Goal: Information Seeking & Learning: Learn about a topic

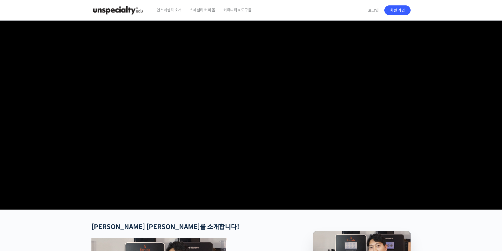
click at [269, 154] on video at bounding box center [250, 114] width 319 height 187
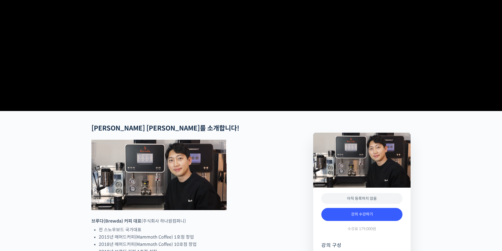
scroll to position [189, 0]
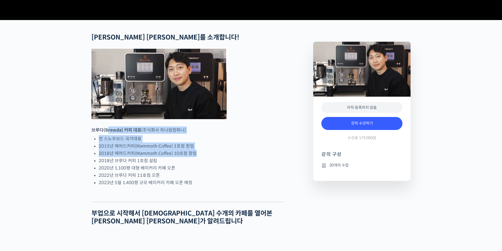
drag, startPoint x: 108, startPoint y: 153, endPoint x: 223, endPoint y: 172, distance: 116.5
click at [223, 157] on li "2018년 매머드커피(Mammoth Coffee) 10호점 창업" at bounding box center [192, 152] width 186 height 7
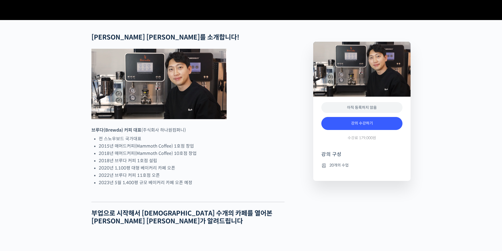
click at [223, 157] on li "2018년 매머드커피(Mammoth Coffee) 10호점 창업" at bounding box center [192, 152] width 186 height 7
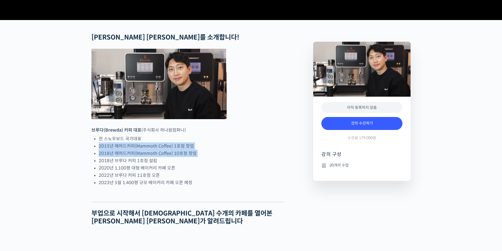
drag, startPoint x: 223, startPoint y: 172, endPoint x: 221, endPoint y: 164, distance: 8.7
click at [221, 164] on ul "전 스노우보드 국가대표 2015년 매머드커피(Mammoth Coffee) 1호점 창업 2018년 매머드커피(Mammoth Coffee) 10호…" at bounding box center [192, 160] width 186 height 51
click at [221, 149] on li "2015년 매머드커피(Mammoth Coffee) 1호점 창업" at bounding box center [192, 145] width 186 height 7
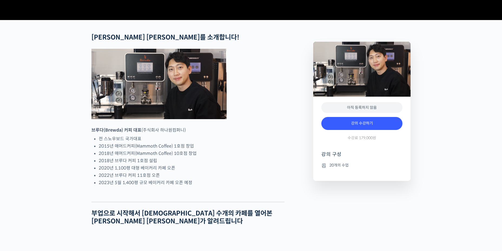
click at [221, 149] on li "2015년 매머드커피(Mammoth Coffee) 1호점 창업" at bounding box center [192, 145] width 186 height 7
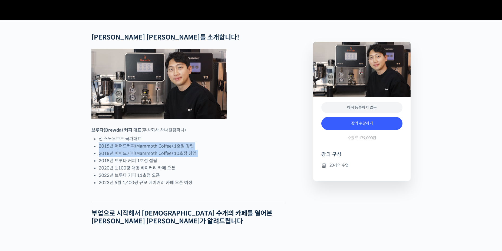
drag, startPoint x: 221, startPoint y: 164, endPoint x: 221, endPoint y: 170, distance: 6.8
click at [221, 170] on ul "전 스노우보드 국가대표 2015년 매머드커피(Mammoth Coffee) 1호점 창업 2018년 매머드커피(Mammoth Coffee) 10호…" at bounding box center [192, 160] width 186 height 51
click at [221, 157] on li "2018년 매머드커피(Mammoth Coffee) 10호점 창업" at bounding box center [192, 152] width 186 height 7
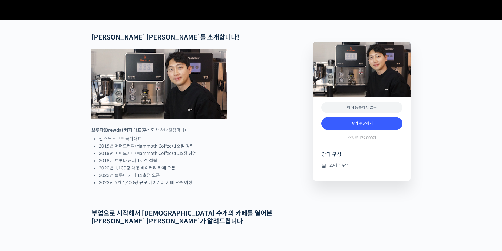
click at [221, 157] on li "2018년 매머드커피(Mammoth Coffee) 10호점 창업" at bounding box center [192, 152] width 186 height 7
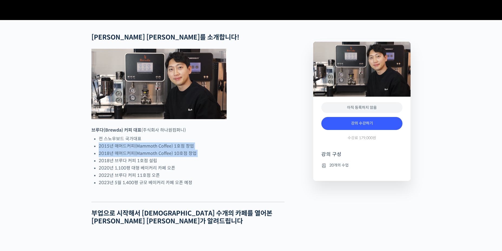
drag, startPoint x: 221, startPoint y: 170, endPoint x: 218, endPoint y: 161, distance: 9.7
click at [218, 161] on ul "전 스노우보드 국가대표 2015년 매머드커피(Mammoth Coffee) 1호점 창업 2018년 매머드커피(Mammoth Coffee) 10호…" at bounding box center [192, 160] width 186 height 51
click at [218, 142] on li "전 스노우보드 국가대표" at bounding box center [192, 138] width 186 height 7
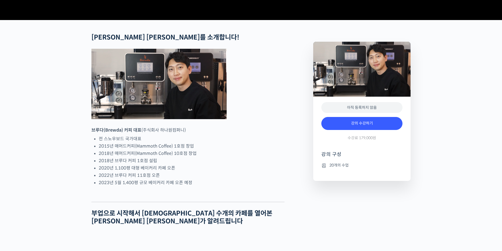
click at [218, 142] on li "전 스노우보드 국가대표" at bounding box center [192, 138] width 186 height 7
drag, startPoint x: 218, startPoint y: 161, endPoint x: 218, endPoint y: 167, distance: 5.7
click at [218, 167] on ul "전 스노우보드 국가대표 2015년 매머드커피(Mammoth Coffee) 1호점 창업 2018년 매머드커피(Mammoth Coffee) 10호…" at bounding box center [192, 160] width 186 height 51
click at [218, 149] on li "2015년 매머드커피(Mammoth Coffee) 1호점 창업" at bounding box center [192, 145] width 186 height 7
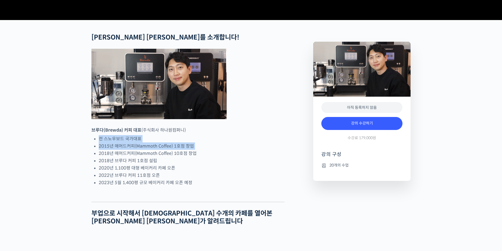
drag, startPoint x: 218, startPoint y: 167, endPoint x: 218, endPoint y: 157, distance: 10.3
click at [218, 157] on ul "전 스노우보드 국가대표 2015년 매머드커피(Mammoth Coffee) 1호점 창업 2018년 매머드커피(Mammoth Coffee) 10호…" at bounding box center [192, 160] width 186 height 51
click at [218, 142] on li "전 스노우보드 국가대표" at bounding box center [192, 138] width 186 height 7
drag, startPoint x: 218, startPoint y: 157, endPoint x: 217, endPoint y: 164, distance: 7.6
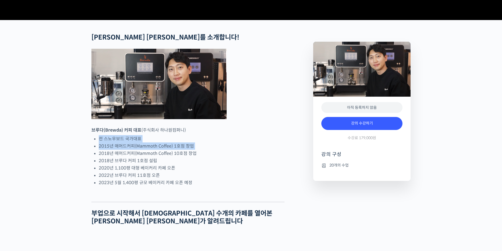
click at [217, 164] on ul "전 스노우보드 국가대표 2015년 매머드커피(Mammoth Coffee) 1호점 창업 2018년 매머드커피(Mammoth Coffee) 10호…" at bounding box center [192, 160] width 186 height 51
click at [217, 149] on li "2015년 매머드커피(Mammoth Coffee) 1호점 창업" at bounding box center [192, 145] width 186 height 7
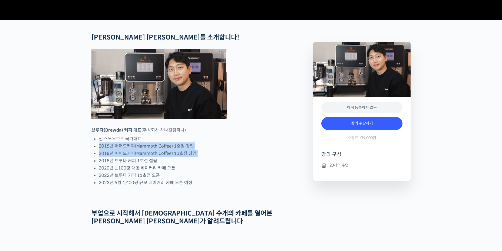
drag, startPoint x: 217, startPoint y: 164, endPoint x: 217, endPoint y: 170, distance: 5.9
click at [217, 170] on ul "전 스노우보드 국가대표 2015년 매머드커피(Mammoth Coffee) 1호점 창업 2018년 매머드커피(Mammoth Coffee) 10호…" at bounding box center [192, 160] width 186 height 51
click at [217, 157] on li "2018년 매머드커피(Mammoth Coffee) 10호점 창업" at bounding box center [192, 152] width 186 height 7
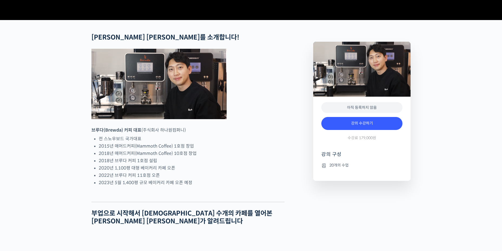
click at [217, 157] on li "2018년 매머드커피(Mammoth Coffee) 10호점 창업" at bounding box center [192, 152] width 186 height 7
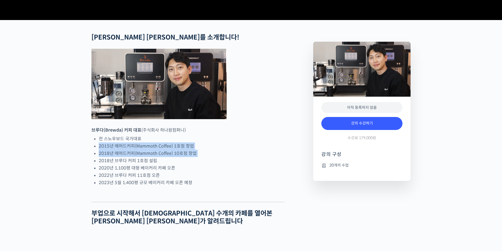
drag, startPoint x: 217, startPoint y: 170, endPoint x: 215, endPoint y: 164, distance: 6.7
click at [215, 164] on ul "전 스노우보드 국가대표 2015년 매머드커피(Mammoth Coffee) 1호점 창업 2018년 매머드커피(Mammoth Coffee) 10호…" at bounding box center [192, 160] width 186 height 51
click at [215, 149] on li "2015년 매머드커피(Mammoth Coffee) 1호점 창업" at bounding box center [192, 145] width 186 height 7
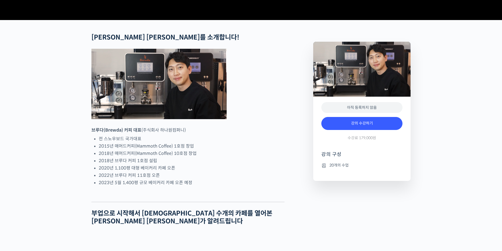
click at [215, 149] on li "2015년 매머드커피(Mammoth Coffee) 1호점 창업" at bounding box center [192, 145] width 186 height 7
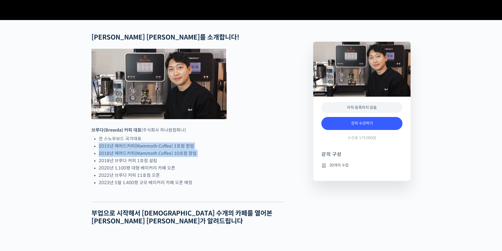
drag, startPoint x: 215, startPoint y: 164, endPoint x: 214, endPoint y: 174, distance: 10.1
click at [214, 174] on ul "전 스노우보드 국가대표 2015년 매머드커피(Mammoth Coffee) 1호점 창업 2018년 매머드커피(Mammoth Coffee) 10호…" at bounding box center [192, 160] width 186 height 51
click at [214, 157] on li "2018년 매머드커피(Mammoth Coffee) 10호점 창업" at bounding box center [192, 152] width 186 height 7
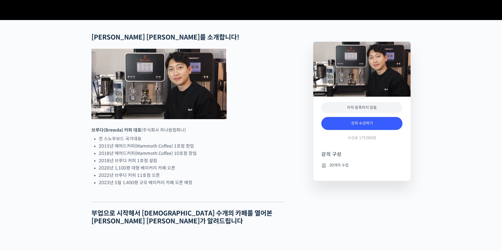
click at [214, 157] on li "2018년 매머드커피(Mammoth Coffee) 10호점 창업" at bounding box center [192, 152] width 186 height 7
drag, startPoint x: 214, startPoint y: 174, endPoint x: 214, endPoint y: 181, distance: 6.8
click at [214, 181] on ul "전 스노우보드 국가대표 2015년 매머드커피(Mammoth Coffee) 1호점 창업 2018년 매머드커피(Mammoth Coffee) 10호…" at bounding box center [192, 160] width 186 height 51
click at [214, 164] on li "2018년 브루다 커피 1호점 설립" at bounding box center [192, 160] width 186 height 7
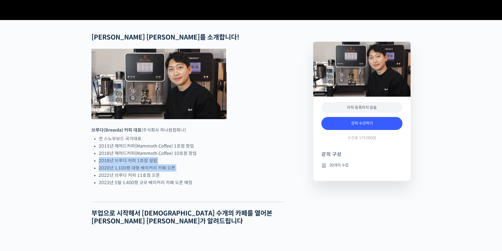
drag, startPoint x: 214, startPoint y: 181, endPoint x: 213, endPoint y: 185, distance: 4.6
click at [213, 185] on ul "전 스노우보드 국가대표 2015년 매머드커피(Mammoth Coffee) 1호점 창업 2018년 매머드커피(Mammoth Coffee) 10호…" at bounding box center [192, 160] width 186 height 51
click at [213, 171] on li "2020년 1,100평 대형 베이커리 카페 오픈" at bounding box center [192, 167] width 186 height 7
drag, startPoint x: 213, startPoint y: 185, endPoint x: 210, endPoint y: 173, distance: 12.6
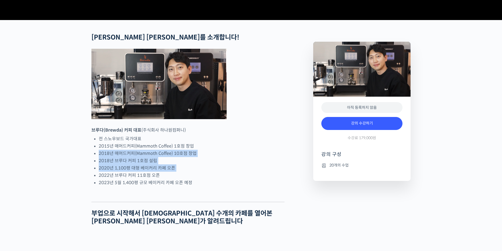
click at [210, 173] on ul "전 스노우보드 국가대표 2015년 매머드커피(Mammoth Coffee) 1호점 창업 2018년 매머드커피(Mammoth Coffee) 10호…" at bounding box center [192, 160] width 186 height 51
click at [210, 157] on li "2018년 매머드커피(Mammoth Coffee) 10호점 창업" at bounding box center [192, 152] width 186 height 7
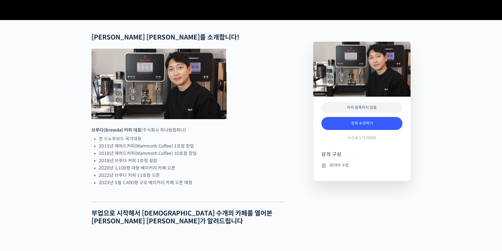
click at [210, 157] on li "2018년 매머드커피(Mammoth Coffee) 10호점 창업" at bounding box center [192, 152] width 186 height 7
drag, startPoint x: 210, startPoint y: 173, endPoint x: 210, endPoint y: 179, distance: 6.0
click at [210, 179] on ul "전 스노우보드 국가대표 2015년 매머드커피(Mammoth Coffee) 1호점 창업 2018년 매머드커피(Mammoth Coffee) 10호…" at bounding box center [192, 160] width 186 height 51
click at [210, 164] on li "2018년 브루다 커피 1호점 설립" at bounding box center [192, 160] width 186 height 7
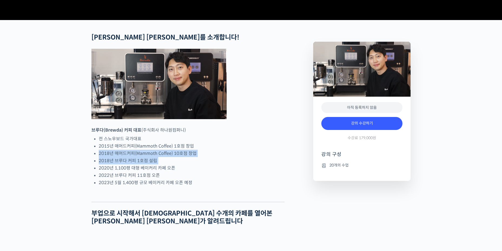
drag, startPoint x: 210, startPoint y: 179, endPoint x: 208, endPoint y: 172, distance: 7.4
click at [209, 172] on ul "전 스노우보드 국가대표 2015년 매머드커피(Mammoth Coffee) 1호점 창업 2018년 매머드커피(Mammoth Coffee) 10호…" at bounding box center [192, 160] width 186 height 51
click at [208, 157] on li "2018년 매머드커피(Mammoth Coffee) 10호점 창업" at bounding box center [192, 152] width 186 height 7
click at [208, 168] on ul "전 스노우보드 국가대표 2015년 매머드커피(Mammoth Coffee) 1호점 창업 2018년 매머드커피(Mammoth Coffee) 10호…" at bounding box center [192, 160] width 186 height 51
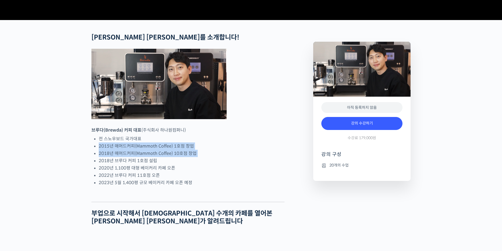
click at [208, 149] on li "2015년 매머드커피(Mammoth Coffee) 1호점 창업" at bounding box center [192, 145] width 186 height 7
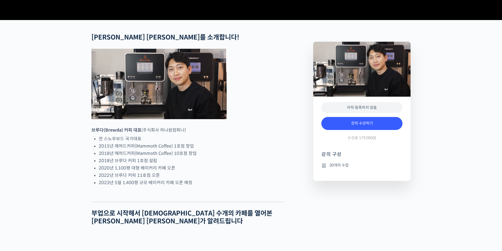
click at [208, 149] on li "2015년 매머드커피(Mammoth Coffee) 1호점 창업" at bounding box center [192, 145] width 186 height 7
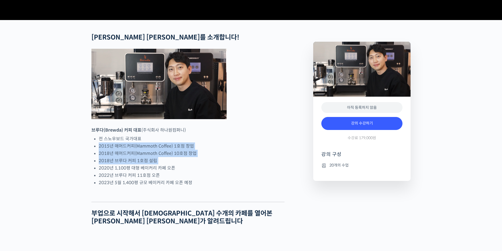
drag, startPoint x: 208, startPoint y: 168, endPoint x: 208, endPoint y: 177, distance: 8.9
click at [208, 177] on ul "전 스노우보드 국가대표 2015년 매머드커피(Mammoth Coffee) 1호점 창업 2018년 매머드커피(Mammoth Coffee) 10호…" at bounding box center [192, 160] width 186 height 51
click at [208, 164] on li "2018년 브루다 커피 1호점 설립" at bounding box center [192, 160] width 186 height 7
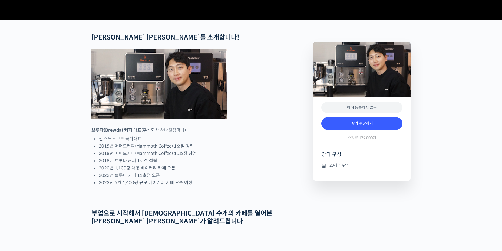
click at [208, 164] on li "2018년 브루다 커피 1호점 설립" at bounding box center [192, 160] width 186 height 7
drag, startPoint x: 208, startPoint y: 177, endPoint x: 208, endPoint y: 170, distance: 7.0
click at [208, 170] on ul "전 스노우보드 국가대표 2015년 매머드커피(Mammoth Coffee) 1호점 창업 2018년 매머드커피(Mammoth Coffee) 10호…" at bounding box center [192, 160] width 186 height 51
click at [208, 157] on li "2018년 매머드커피(Mammoth Coffee) 10호점 창업" at bounding box center [192, 152] width 186 height 7
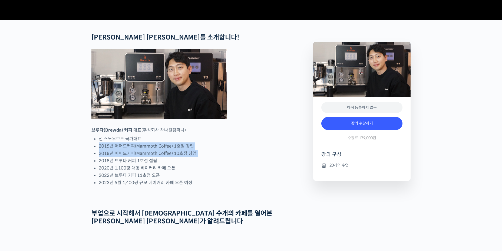
click at [208, 168] on ul "전 스노우보드 국가대표 2015년 매머드커피(Mammoth Coffee) 1호점 창업 2018년 매머드커피(Mammoth Coffee) 10호…" at bounding box center [192, 160] width 186 height 51
click at [208, 149] on li "2015년 매머드커피(Mammoth Coffee) 1호점 창업" at bounding box center [192, 145] width 186 height 7
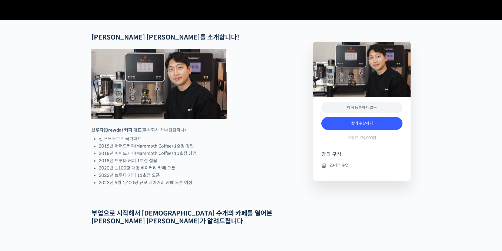
click at [208, 149] on li "2015년 매머드커피(Mammoth Coffee) 1호점 창업" at bounding box center [192, 145] width 186 height 7
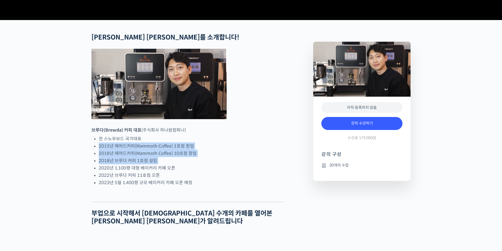
drag, startPoint x: 208, startPoint y: 168, endPoint x: 208, endPoint y: 179, distance: 11.9
click at [208, 179] on ul "전 스노우보드 국가대표 2015년 매머드커피(Mammoth Coffee) 1호점 창업 2018년 매머드커피(Mammoth Coffee) 10호…" at bounding box center [192, 160] width 186 height 51
click at [208, 164] on li "2018년 브루다 커피 1호점 설립" at bounding box center [192, 160] width 186 height 7
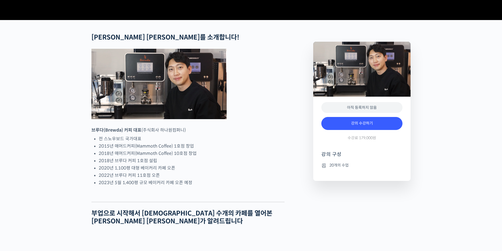
click at [208, 164] on li "2018년 브루다 커피 1호점 설립" at bounding box center [192, 160] width 186 height 7
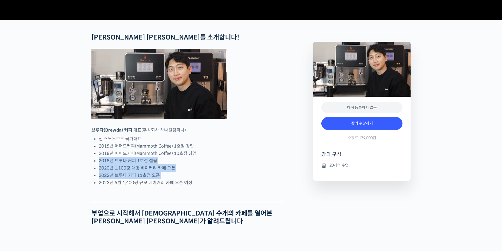
drag, startPoint x: 208, startPoint y: 179, endPoint x: 209, endPoint y: 192, distance: 13.0
click at [209, 186] on ul "전 스노우보드 국가대표 2015년 매머드커피(Mammoth Coffee) 1호점 창업 2018년 매머드커피(Mammoth Coffee) 10호…" at bounding box center [192, 160] width 186 height 51
click at [209, 179] on li "2022년 브루다 커피 11호점 오픈" at bounding box center [192, 174] width 186 height 7
drag, startPoint x: 209, startPoint y: 192, endPoint x: 207, endPoint y: 171, distance: 21.4
click at [207, 171] on ul "전 스노우보드 국가대표 2015년 매머드커피(Mammoth Coffee) 1호점 창업 2018년 매머드커피(Mammoth Coffee) 10호…" at bounding box center [192, 160] width 186 height 51
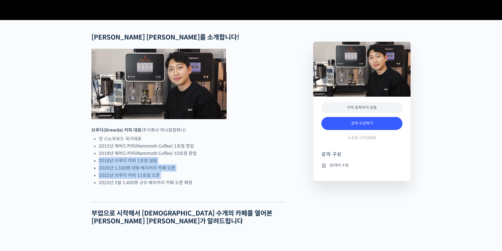
click at [207, 157] on li "2018년 매머드커피(Mammoth Coffee) 10호점 창업" at bounding box center [192, 152] width 186 height 7
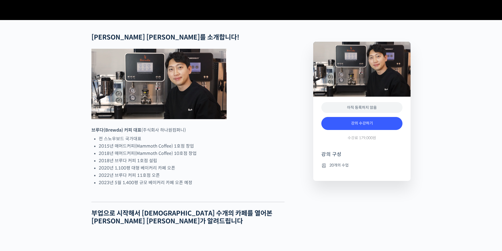
click at [207, 157] on li "2018년 매머드커피(Mammoth Coffee) 10호점 창업" at bounding box center [192, 152] width 186 height 7
drag, startPoint x: 207, startPoint y: 171, endPoint x: 208, endPoint y: 181, distance: 10.1
click at [208, 181] on ul "전 스노우보드 국가대표 2015년 매머드커피(Mammoth Coffee) 1호점 창업 2018년 매머드커피(Mammoth Coffee) 10호…" at bounding box center [192, 160] width 186 height 51
click at [209, 164] on li "2018년 브루다 커피 1호점 설립" at bounding box center [192, 160] width 186 height 7
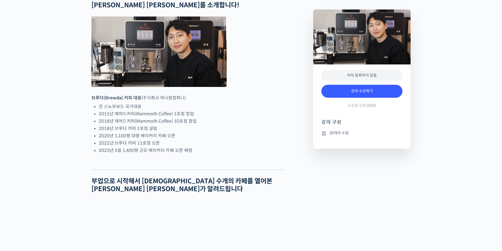
scroll to position [324, 0]
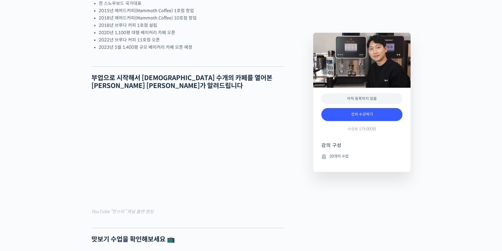
click at [160, 90] on h2 "부업으로 시작해서 [DEMOGRAPHIC_DATA] 수개의 카페를 열어본 [PERSON_NAME] [PERSON_NAME]가 알려드립니다" at bounding box center [187, 82] width 193 height 16
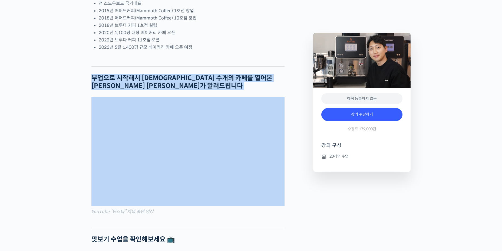
click at [160, 90] on h2 "부업으로 시작해서 [DEMOGRAPHIC_DATA] 수개의 카페를 열어본 [PERSON_NAME] [PERSON_NAME]가 알려드립니다" at bounding box center [187, 82] width 193 height 16
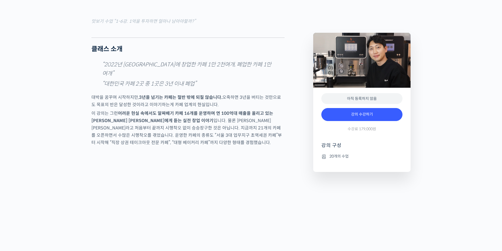
scroll to position [730, 0]
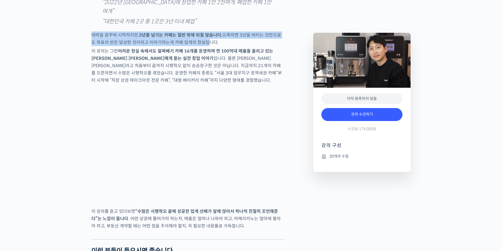
drag, startPoint x: 93, startPoint y: 37, endPoint x: 197, endPoint y: 49, distance: 104.4
click at [197, 46] on p "대박을 꿈꾸며 시작하지만, 3년을 넘기는 카페는 절반 밖에 되질 않습니다. 오죽하면 3년을 버티는 것만으로도 목표의 반은 달성한 것이라고 이야…" at bounding box center [187, 38] width 193 height 15
click at [195, 46] on p "대박을 꿈꾸며 시작하지만, 3년을 넘기는 카페는 절반 밖에 되질 않습니다. 오죽하면 3년을 버티는 것만으로도 목표의 반은 달성한 것이라고 이야…" at bounding box center [187, 38] width 193 height 15
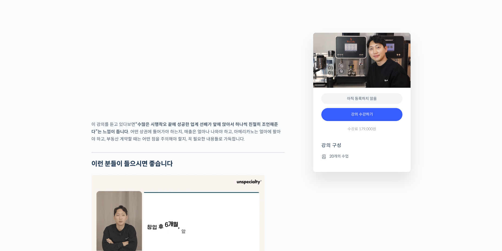
scroll to position [838, 0]
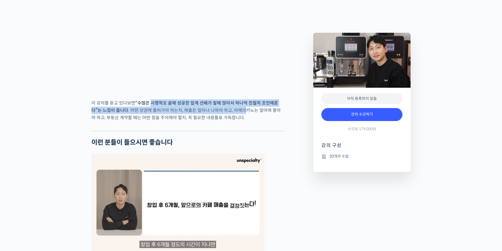
drag, startPoint x: 150, startPoint y: 109, endPoint x: 243, endPoint y: 114, distance: 93.1
click at [243, 114] on p "이 강의를 듣고 있다보면 “수많은 시행착오 끝에 성공한 업계 선배가 앞에 앉아서 하나씩 친절히 조언해준다”는 느낌이 듭니다 . 어떤 상권에 들…" at bounding box center [187, 110] width 193 height 22
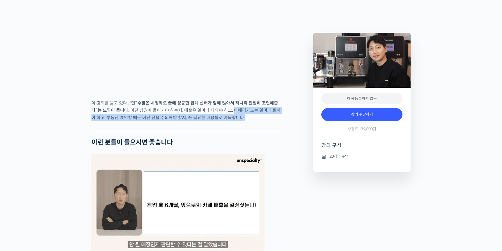
drag, startPoint x: 243, startPoint y: 114, endPoint x: 250, endPoint y: 119, distance: 8.3
click at [250, 119] on p "이 강의를 듣고 있다보면 “수많은 시행착오 끝에 성공한 업계 선배가 앞에 앉아서 하나씩 친절히 조언해준다”는 느낌이 듭니다 . 어떤 상권에 들…" at bounding box center [187, 110] width 193 height 22
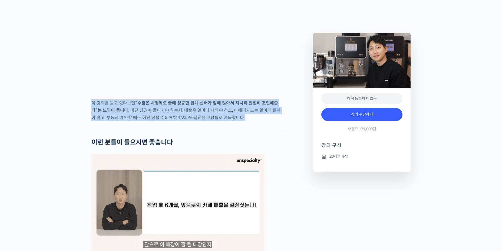
drag, startPoint x: 249, startPoint y: 119, endPoint x: 88, endPoint y: 109, distance: 162.0
drag, startPoint x: 88, startPoint y: 109, endPoint x: 195, endPoint y: 123, distance: 108.3
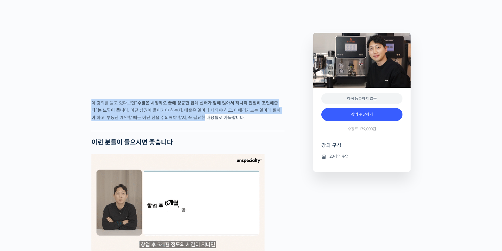
click at [197, 121] on p "이 강의를 듣고 있다보면 “수많은 시행착오 끝에 성공한 업계 선배가 앞에 앉아서 하나씩 친절히 조언해준다”는 느낌이 듭니다 . 어떤 상권에 들…" at bounding box center [187, 110] width 193 height 22
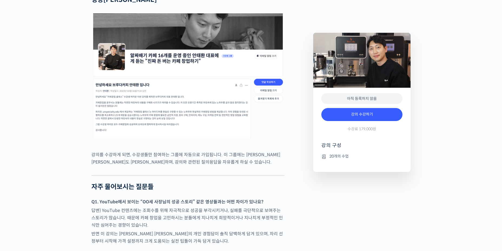
scroll to position [1541, 0]
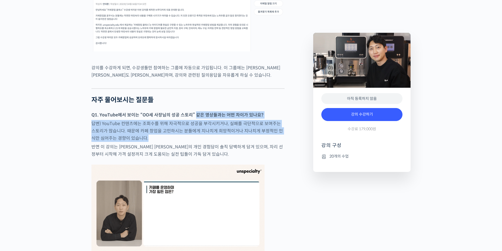
drag, startPoint x: 197, startPoint y: 112, endPoint x: 241, endPoint y: 135, distance: 49.4
click at [241, 135] on p "답변) YouTube 컨텐츠에는 조회수를 위해 자극적으로 성공을 부각시키거나, 실패를 극단적으로 보여주는 스토리가 많습니다. 때문에 카페 창업…" at bounding box center [187, 131] width 193 height 22
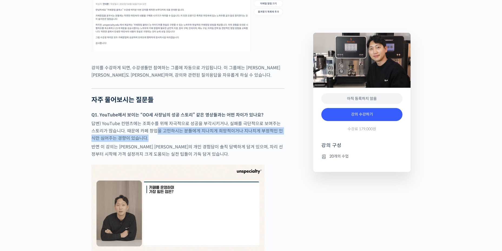
drag, startPoint x: 241, startPoint y: 135, endPoint x: 150, endPoint y: 123, distance: 91.3
click at [150, 123] on p "답변) YouTube 컨텐츠에는 조회수를 위해 자극적으로 성공을 부각시키거나, 실패를 극단적으로 보여주는 스토리가 많습니다. 때문에 카페 창업…" at bounding box center [187, 131] width 193 height 22
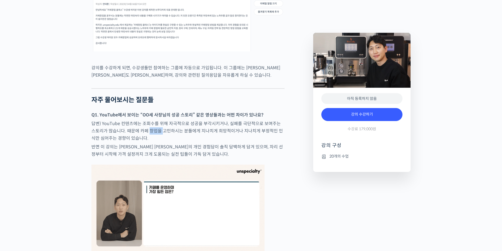
click at [150, 123] on p "답변) YouTube 컨텐츠에는 조회수를 위해 자극적으로 성공을 부각시키거나, 실패를 극단적으로 보여주는 스토리가 많습니다. 때문에 카페 창업…" at bounding box center [187, 131] width 193 height 22
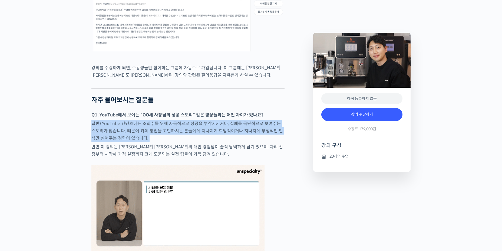
drag, startPoint x: 150, startPoint y: 123, endPoint x: 180, endPoint y: 140, distance: 34.4
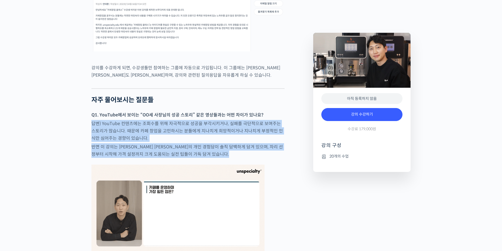
click at [180, 143] on p "반면 이 강의는 [PERSON_NAME] [PERSON_NAME]의 개인 경험담이 솔직 담백하게 담겨 있으며, 자리 선정부터 시작해 가격 설정…" at bounding box center [187, 150] width 193 height 15
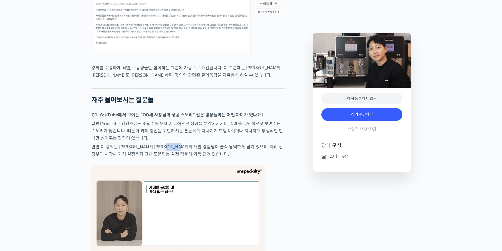
click at [180, 143] on p "반면 이 강의는 [PERSON_NAME] [PERSON_NAME]의 개인 경험담이 솔직 담백하게 담겨 있으며, 자리 선정부터 시작해 가격 설정…" at bounding box center [187, 150] width 193 height 15
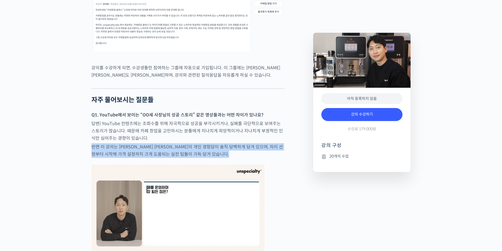
drag, startPoint x: 180, startPoint y: 140, endPoint x: 187, endPoint y: 146, distance: 9.4
click at [187, 146] on p "반면 이 강의는 [PERSON_NAME] [PERSON_NAME]의 개인 경험담이 솔직 담백하게 담겨 있으며, 자리 선정부터 시작해 가격 설정…" at bounding box center [187, 150] width 193 height 15
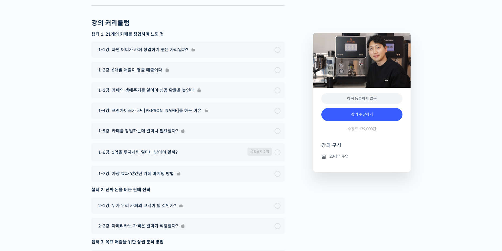
scroll to position [1973, 0]
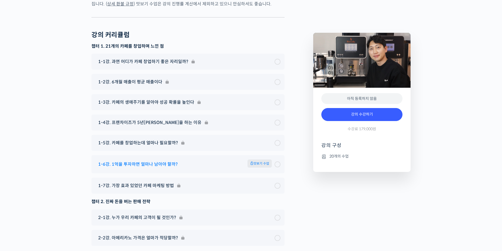
click at [136, 160] on span "1-6강. 1억을 투자하면 얼마나 남아야 할까?" at bounding box center [137, 163] width 79 height 7
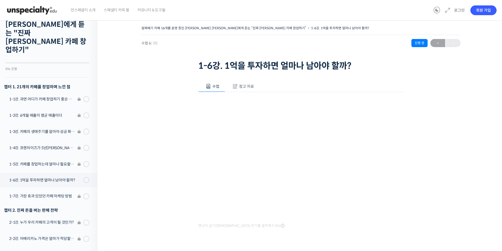
scroll to position [27, 0]
